Goal: Transaction & Acquisition: Purchase product/service

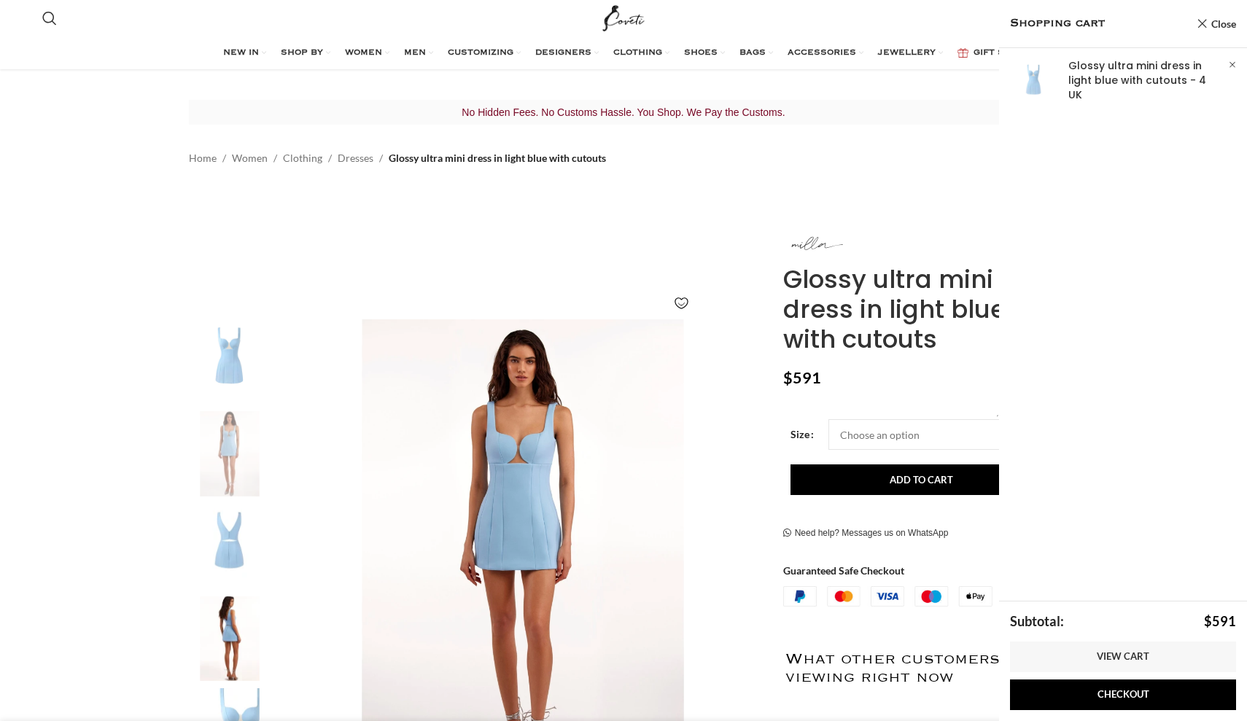
select select "4-[GEOGRAPHIC_DATA]"
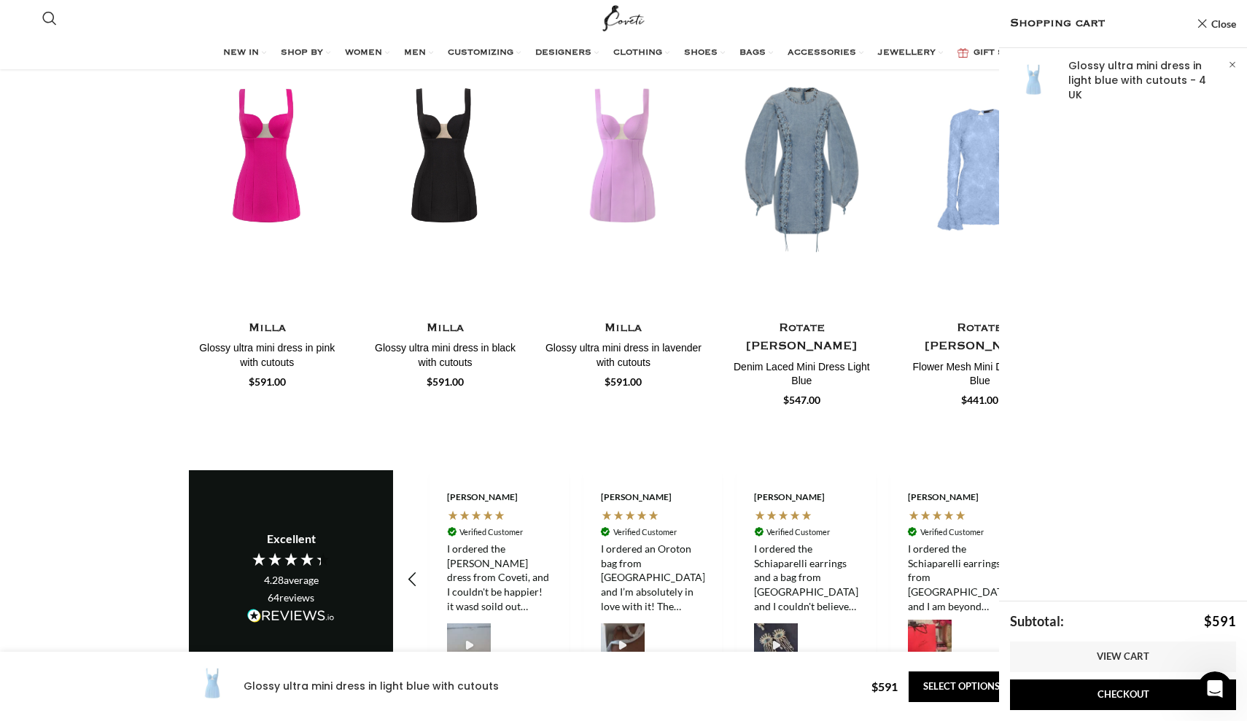
scroll to position [2076, 0]
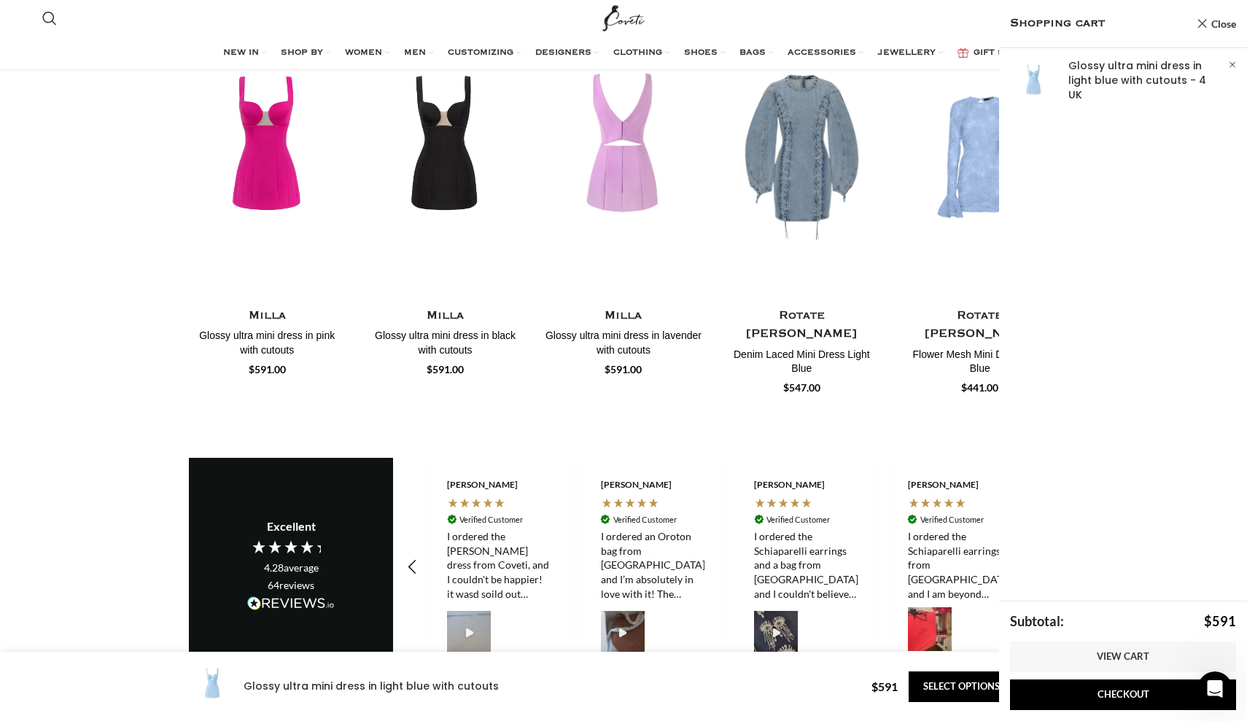
click at [625, 244] on img "3 / 30" at bounding box center [623, 157] width 161 height 300
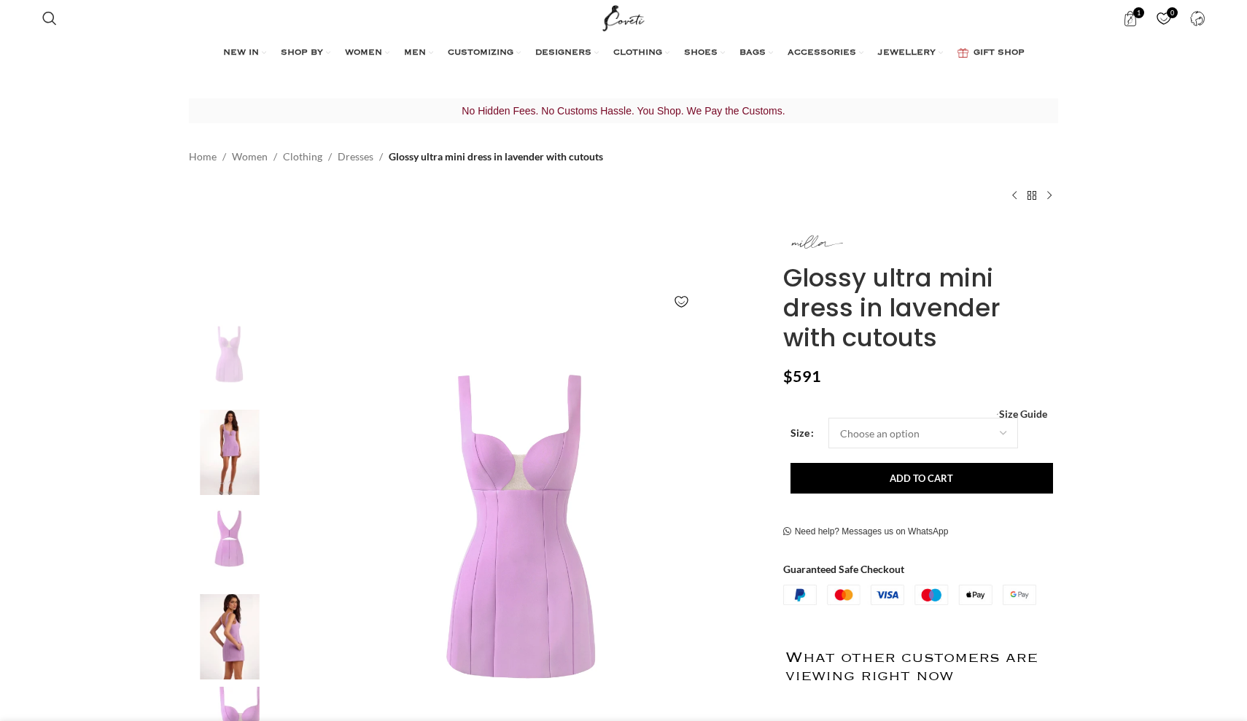
select select "4-[GEOGRAPHIC_DATA]"
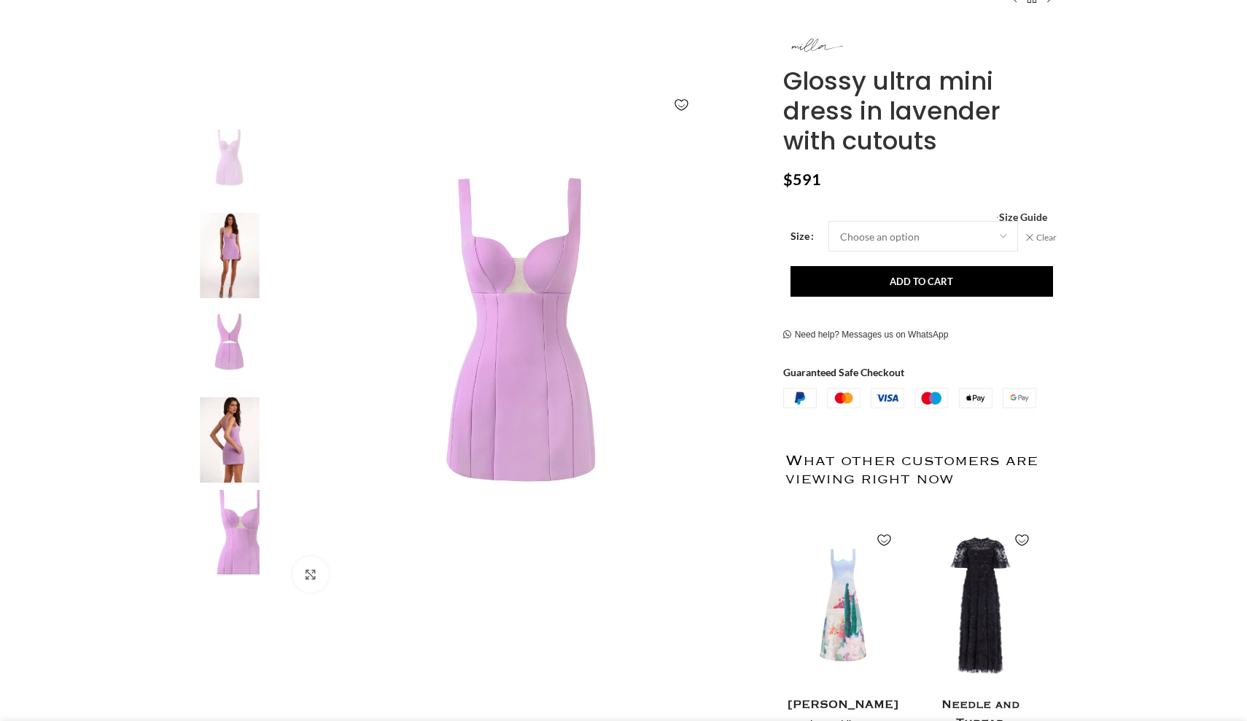
scroll to position [208, 0]
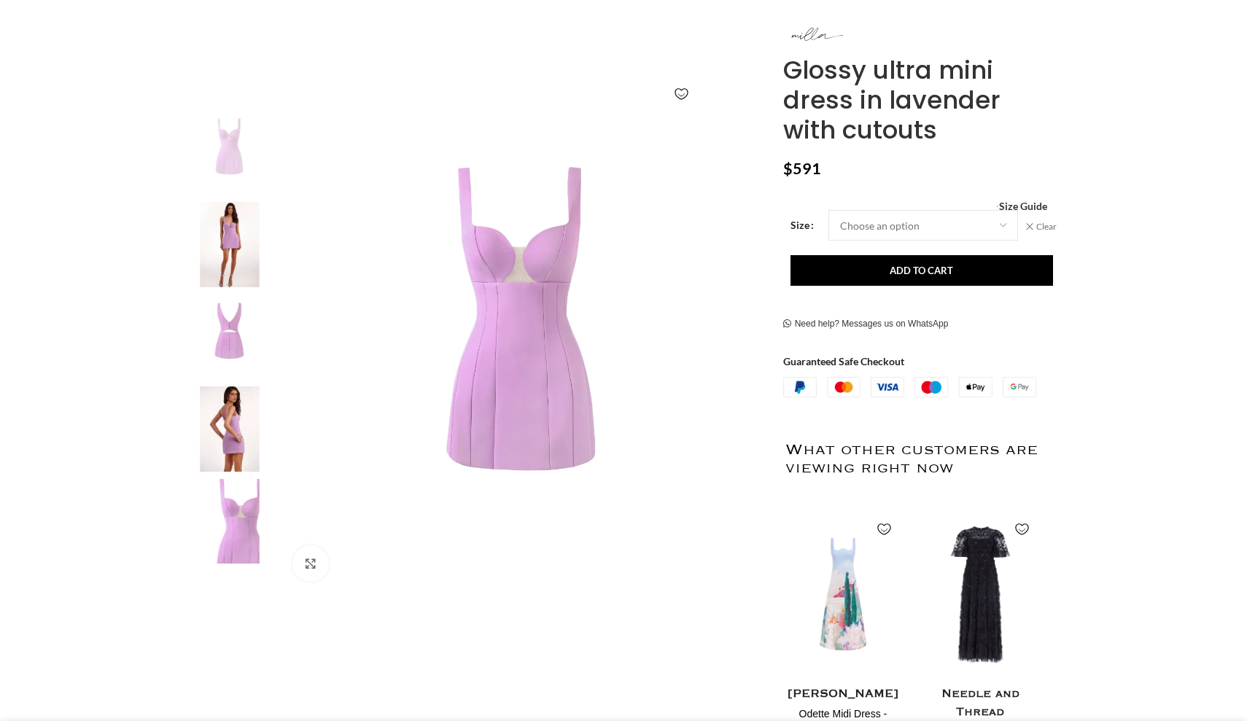
click at [222, 235] on img at bounding box center [229, 244] width 89 height 85
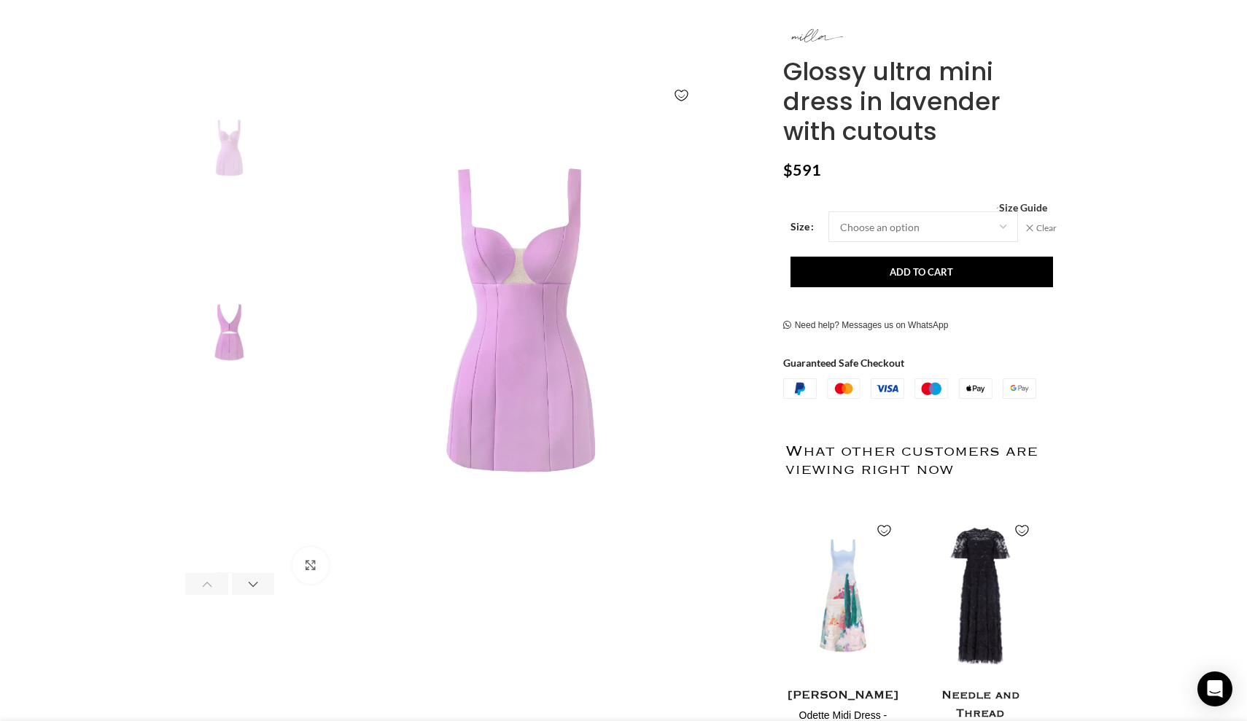
click at [219, 255] on img "2 / 7" at bounding box center [229, 245] width 89 height 85
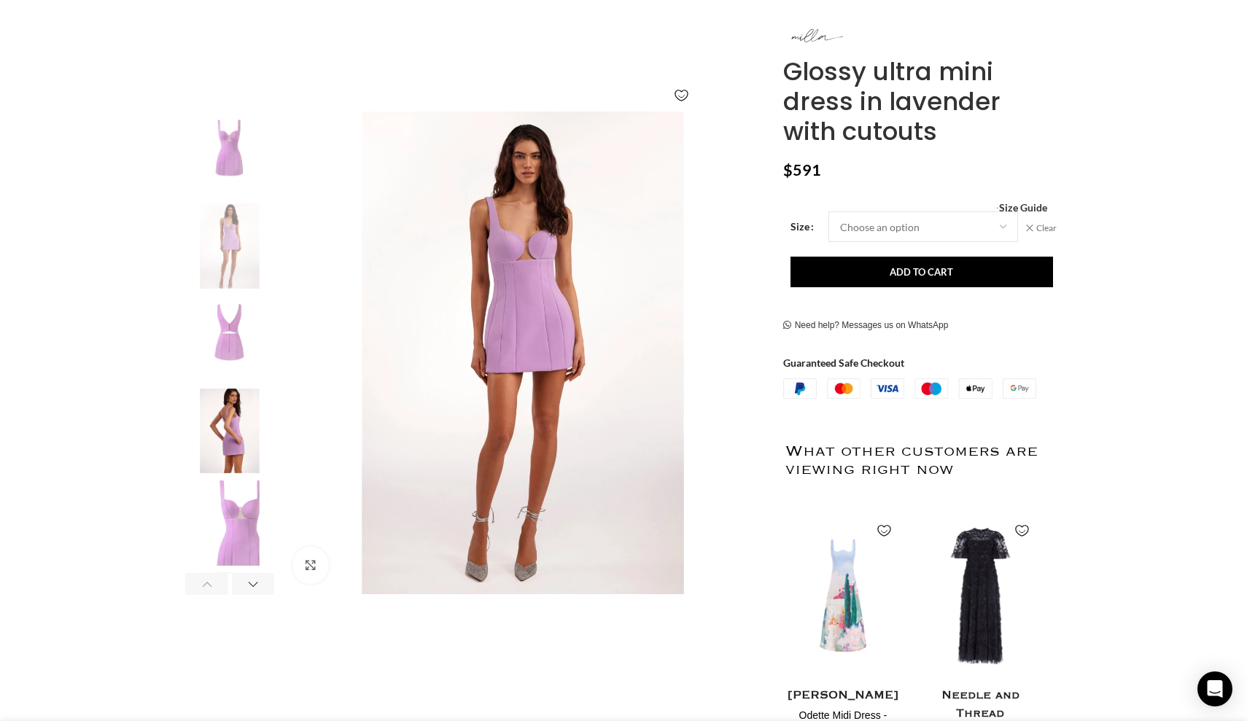
click at [219, 308] on img "3 / 7" at bounding box center [229, 338] width 89 height 85
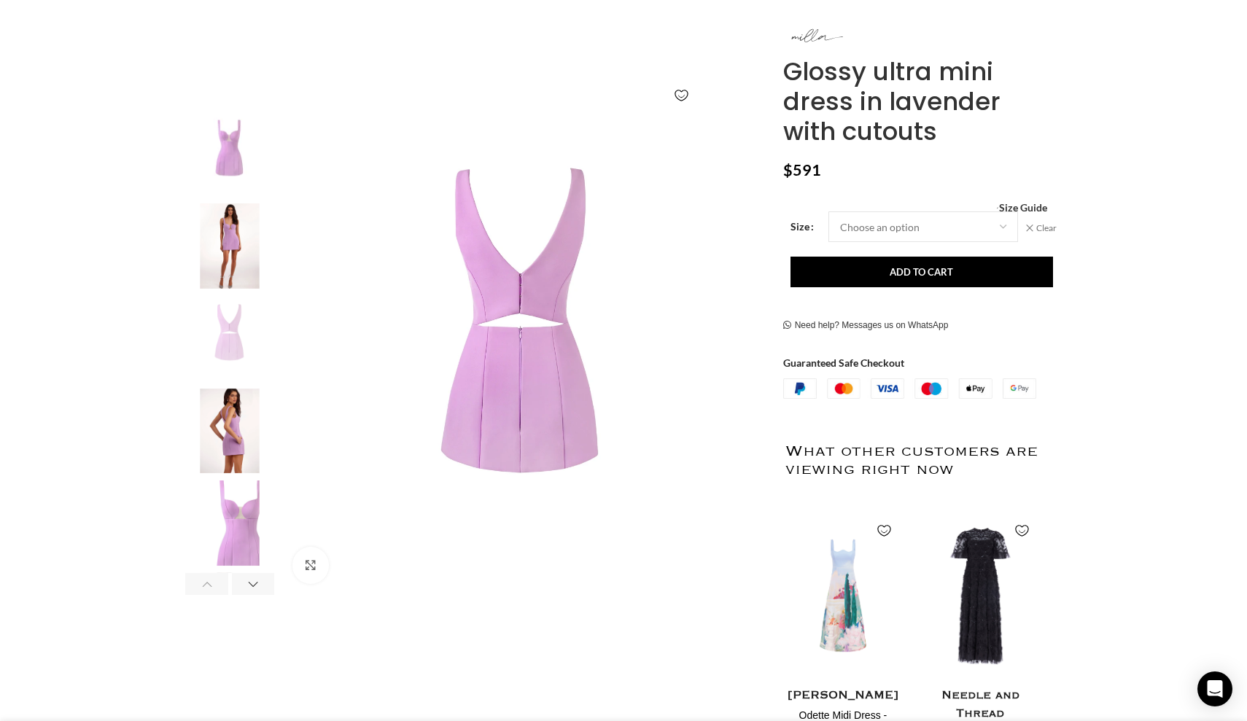
scroll to position [0, 154]
click at [222, 418] on img "4 / 7" at bounding box center [229, 431] width 89 height 85
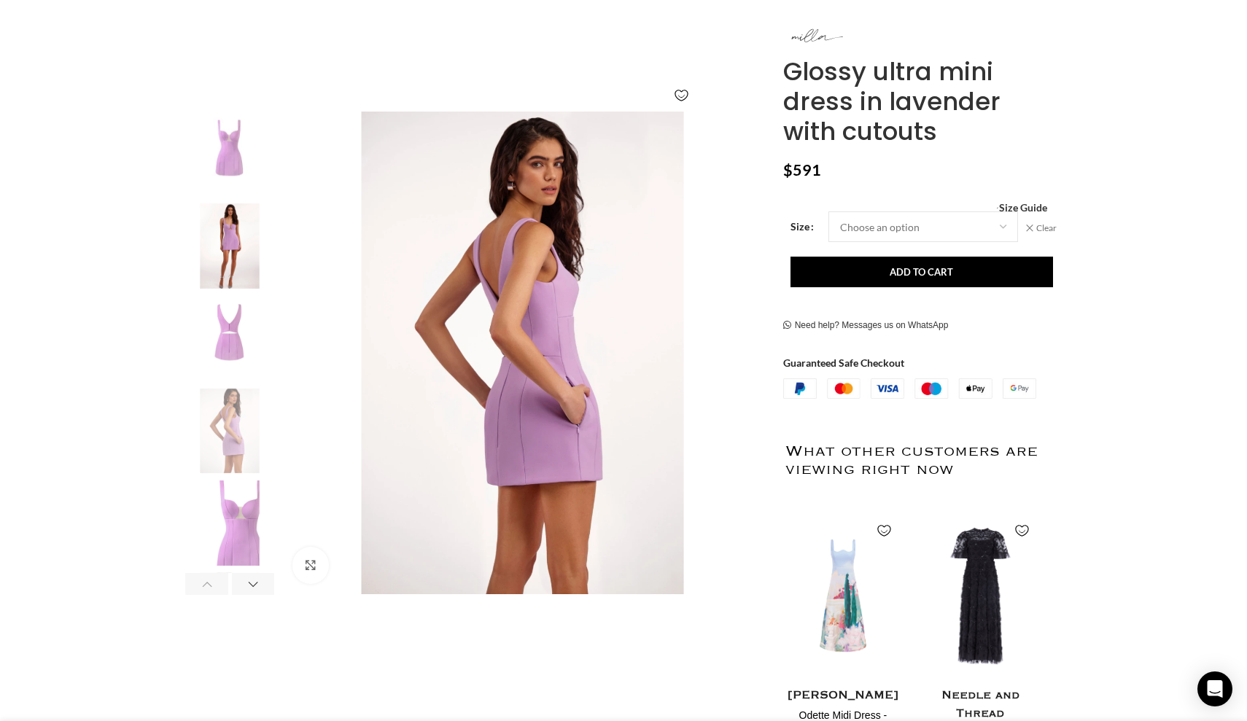
click at [247, 243] on img "2 / 7" at bounding box center [229, 245] width 89 height 85
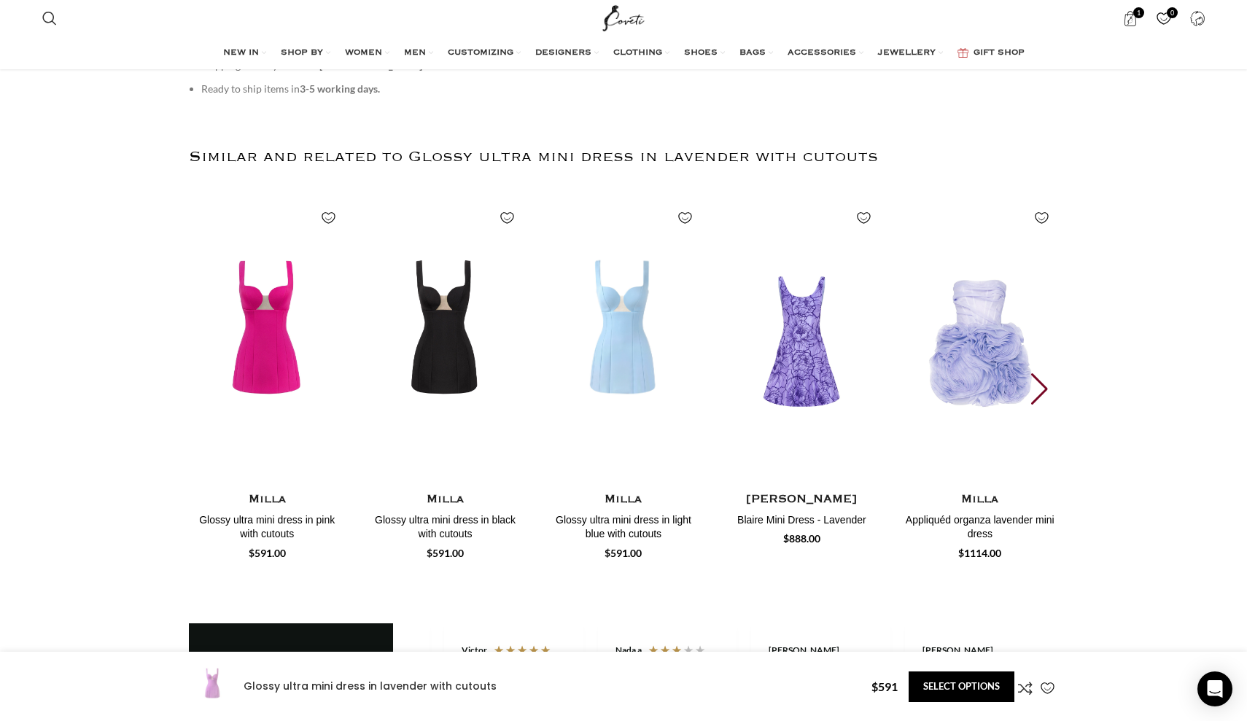
scroll to position [0, 307]
click at [1035, 373] on div "Next slide" at bounding box center [1041, 389] width 20 height 32
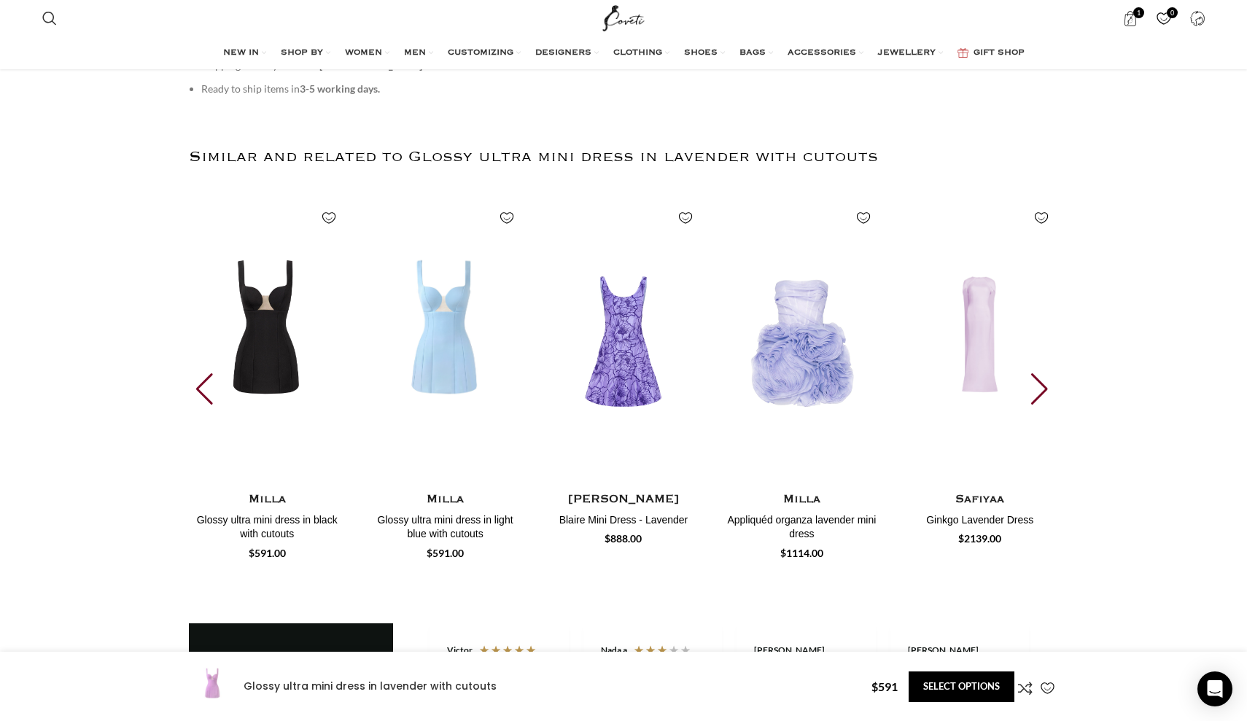
click at [1035, 373] on div "Next slide" at bounding box center [1041, 389] width 20 height 32
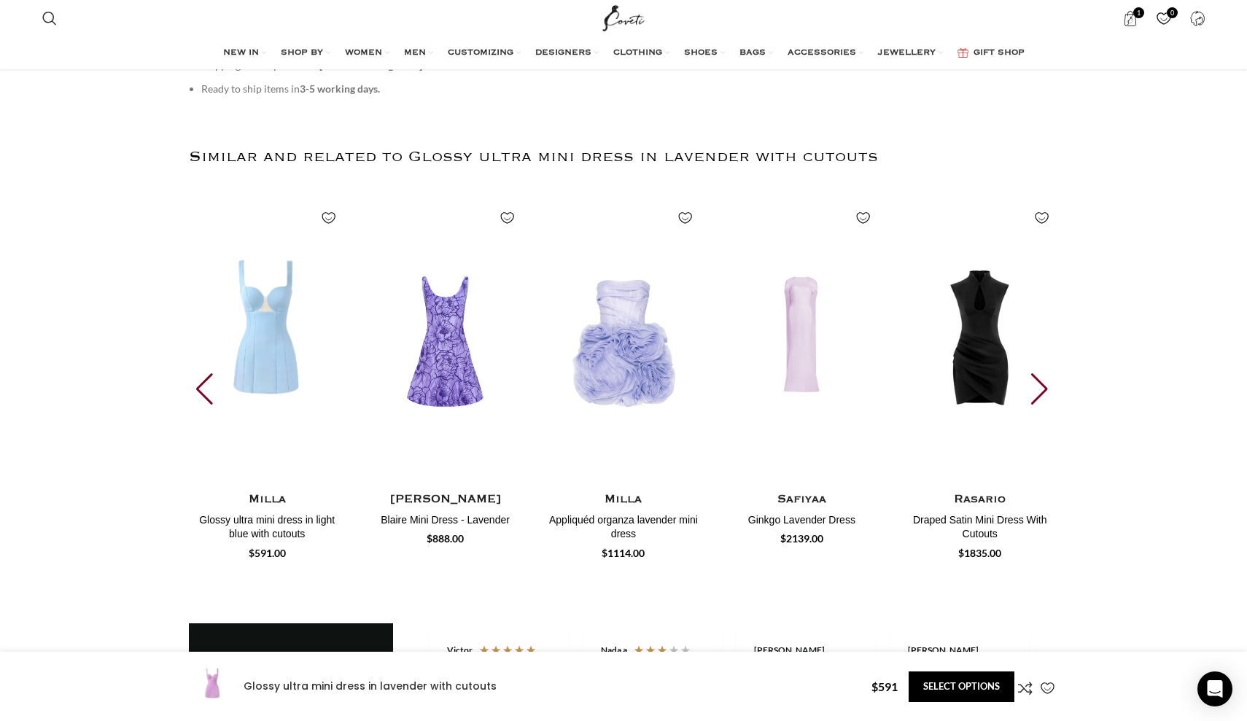
click at [1035, 373] on div "Next slide" at bounding box center [1041, 389] width 20 height 32
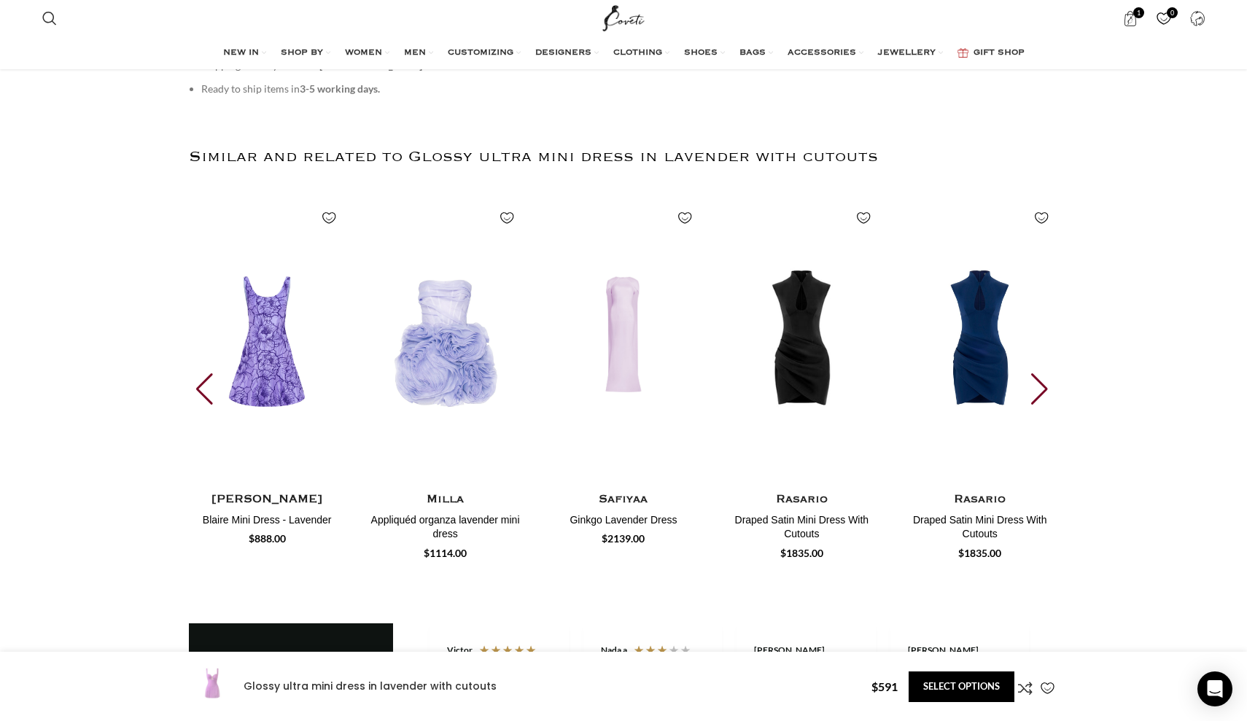
click at [1035, 373] on div "Next slide" at bounding box center [1041, 389] width 20 height 32
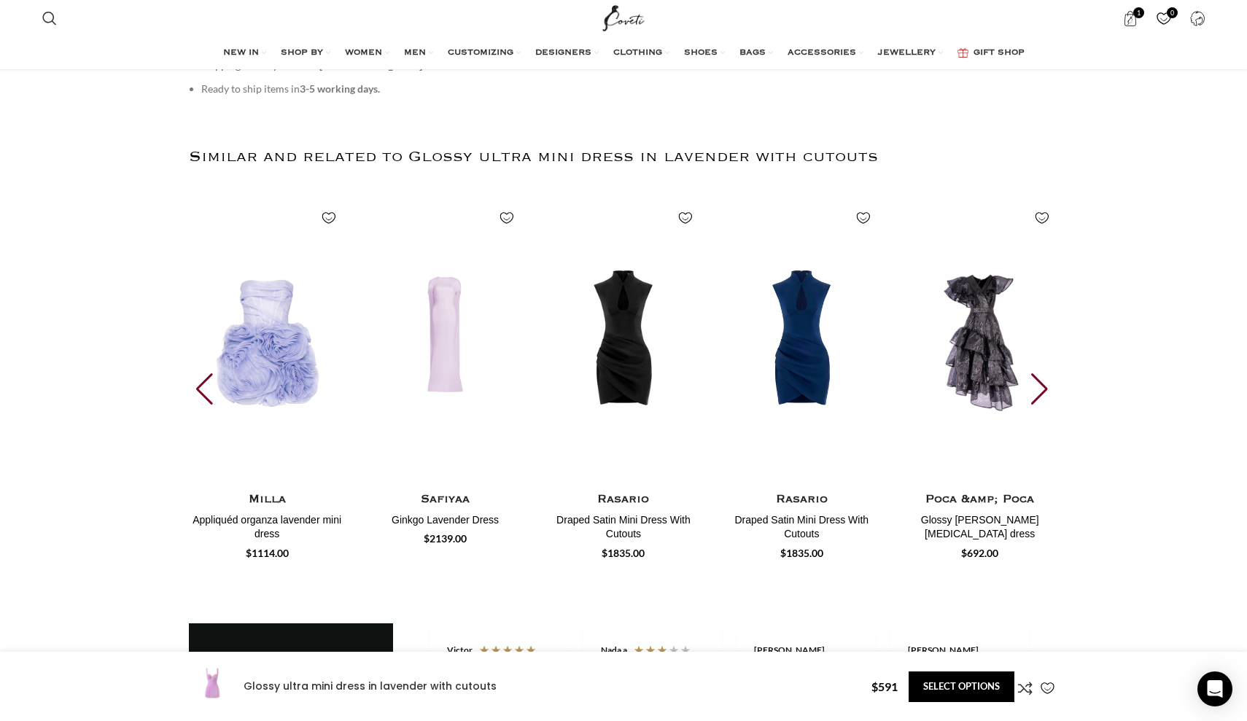
click at [1035, 373] on div "Next slide" at bounding box center [1041, 389] width 20 height 32
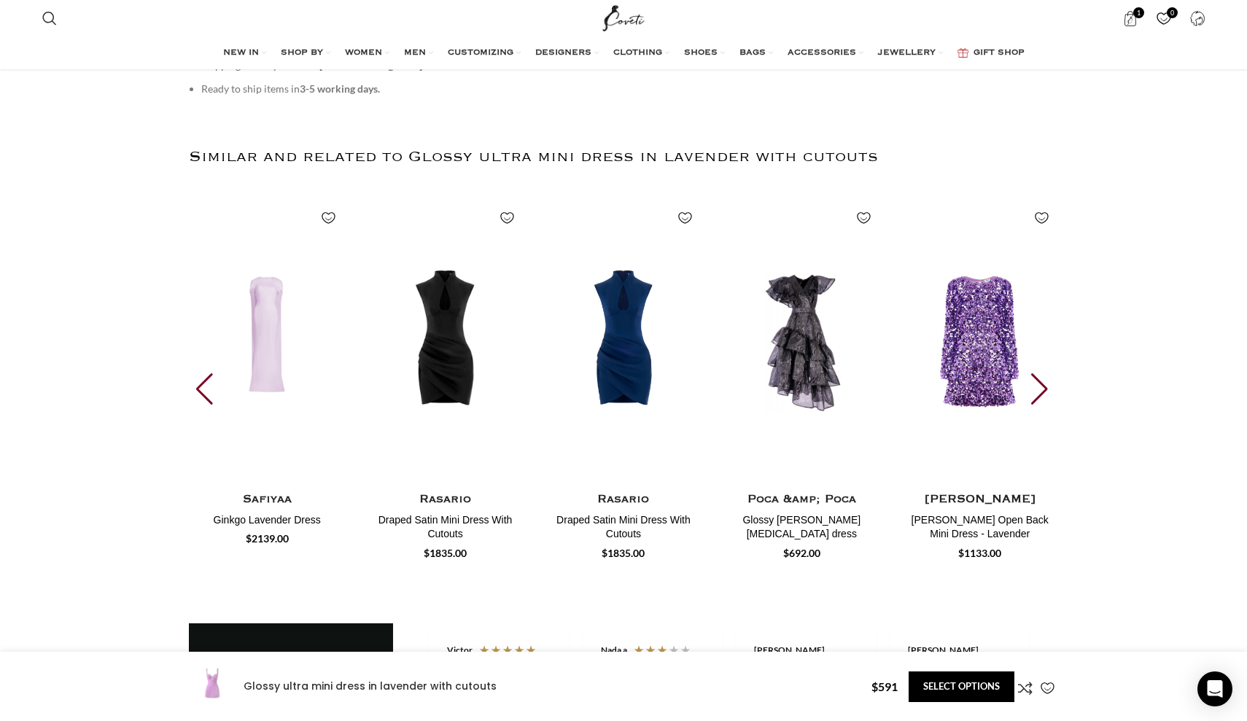
click at [1035, 373] on div "Next slide" at bounding box center [1041, 389] width 20 height 32
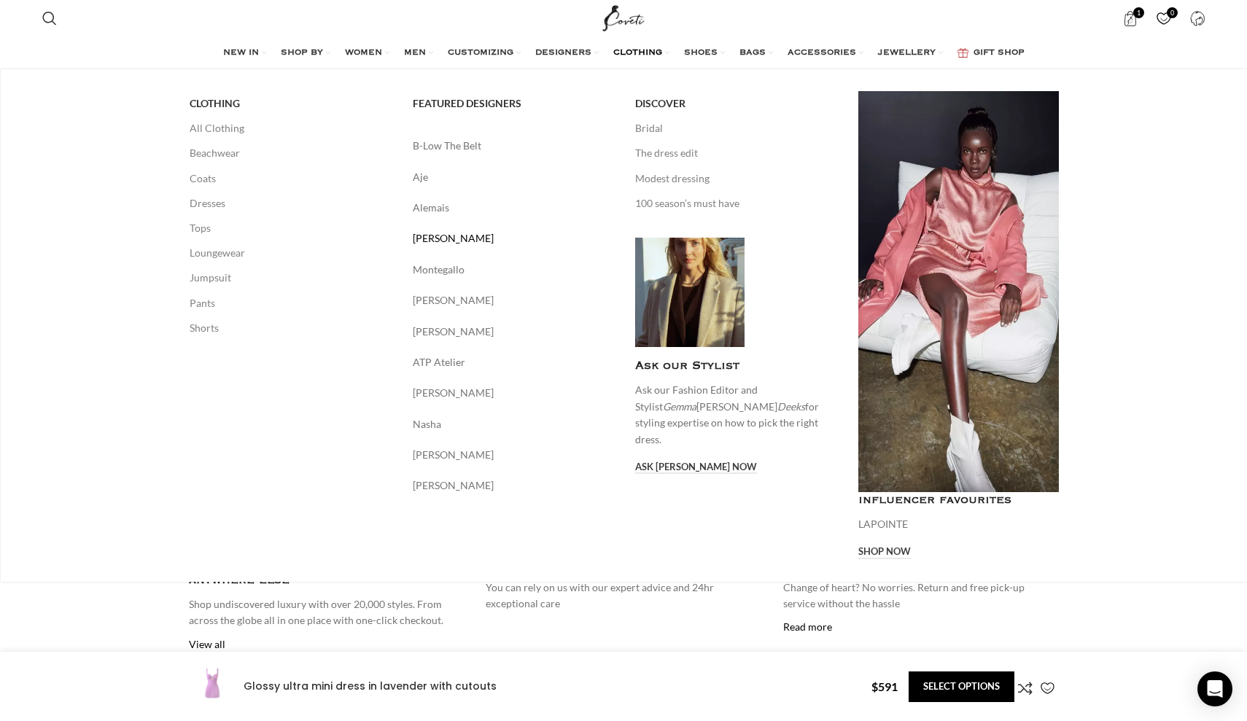
scroll to position [2918, 0]
